Goal: Find specific page/section: Find specific page/section

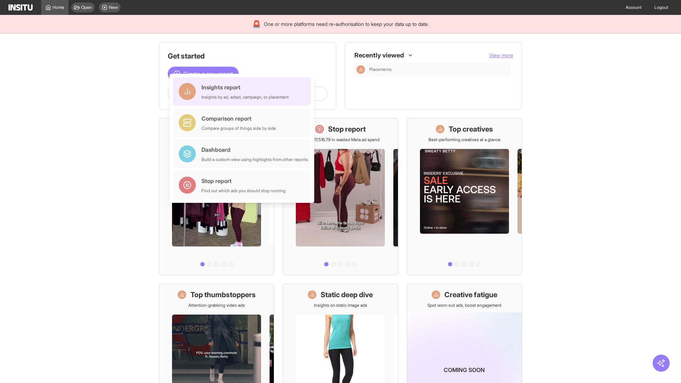
click at [244, 92] on div "Insights report Insights by ad, adset, campaign, or placement" at bounding box center [245, 91] width 87 height 17
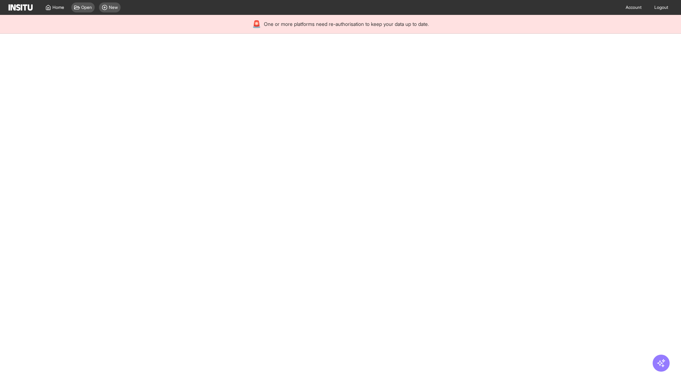
select select "**"
